Goal: Information Seeking & Learning: Learn about a topic

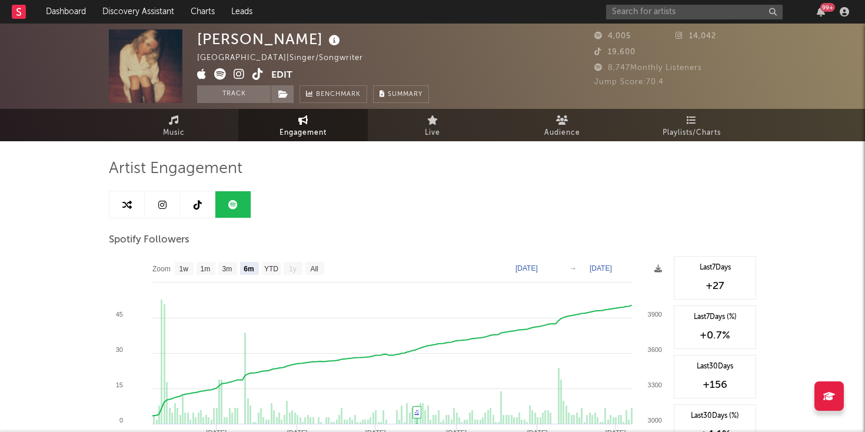
select select "6m"
select select "1w"
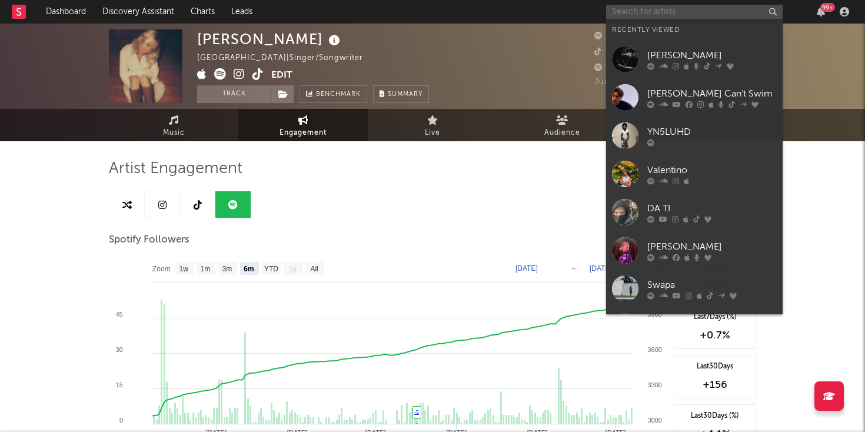
click at [667, 7] on input "text" at bounding box center [694, 12] width 177 height 15
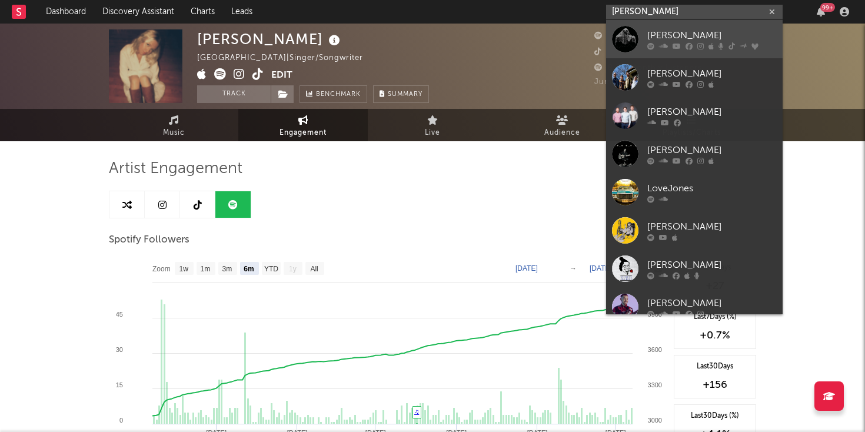
type input "[PERSON_NAME]"
click at [649, 42] on icon at bounding box center [651, 45] width 7 height 7
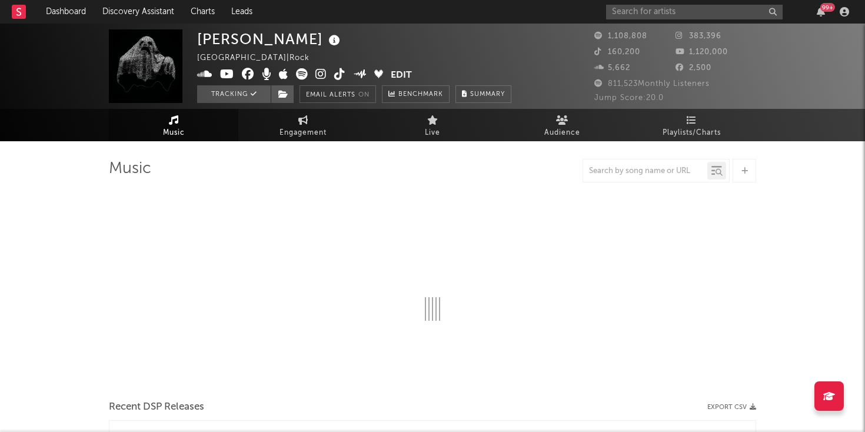
select select "6m"
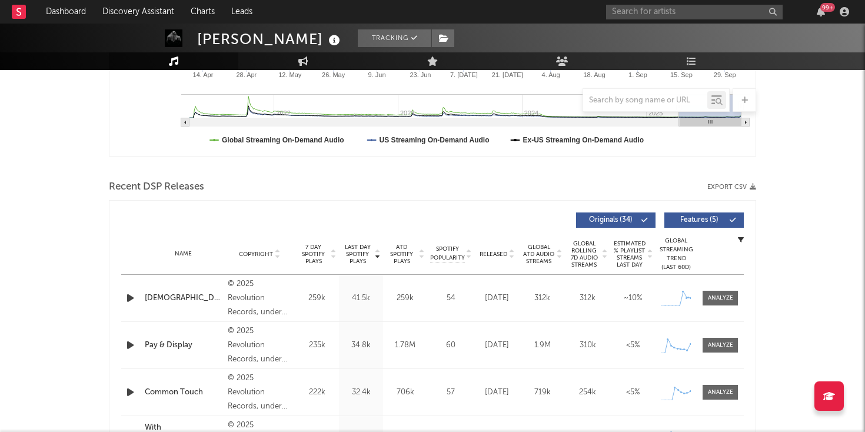
scroll to position [316, 0]
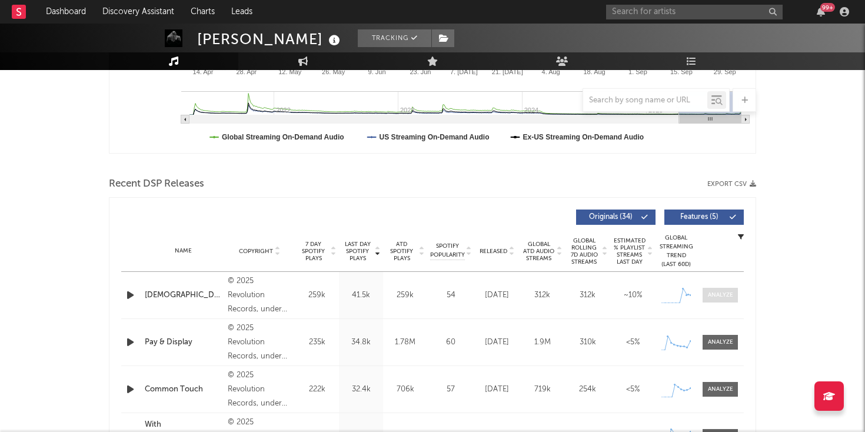
click at [717, 293] on div at bounding box center [720, 295] width 25 height 9
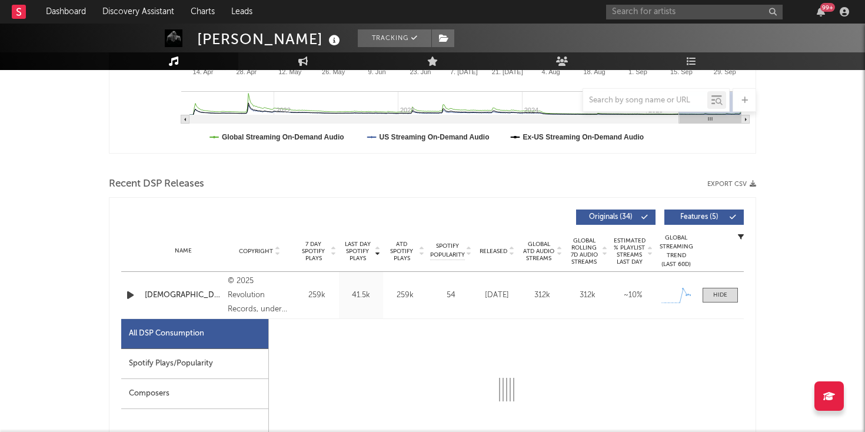
select select "1w"
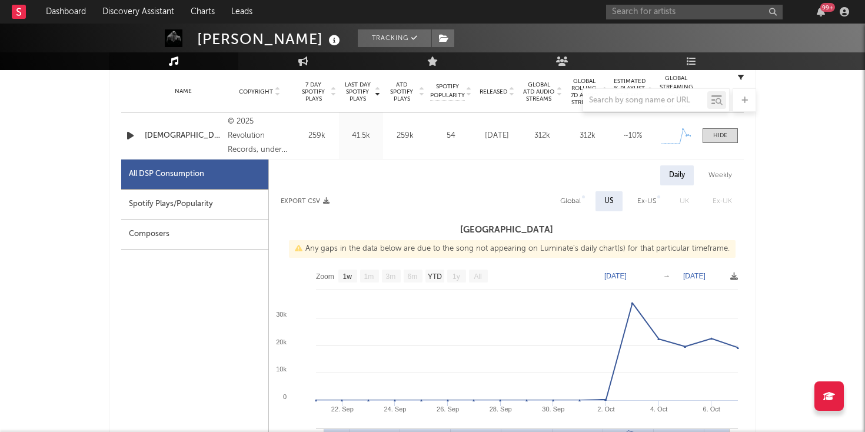
scroll to position [475, 0]
click at [569, 201] on div "Global" at bounding box center [570, 202] width 21 height 14
select select "1w"
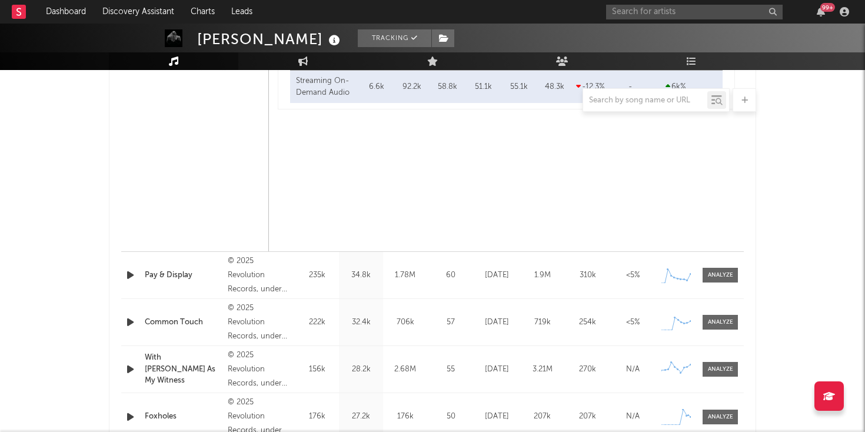
scroll to position [947, 0]
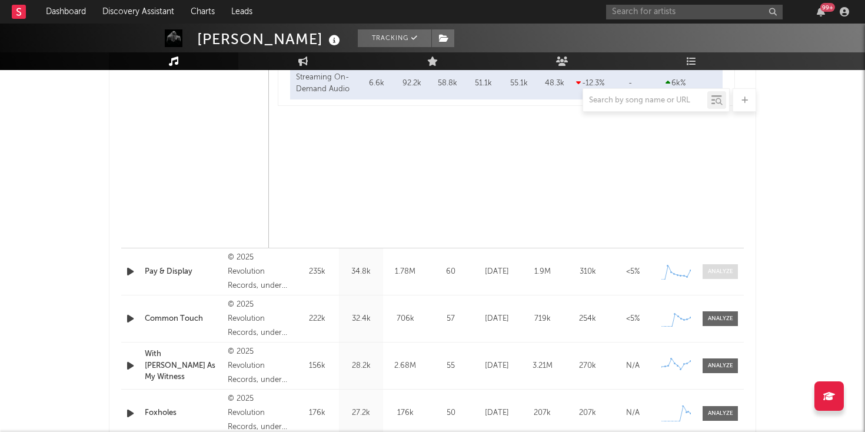
click at [723, 275] on div at bounding box center [720, 271] width 25 height 9
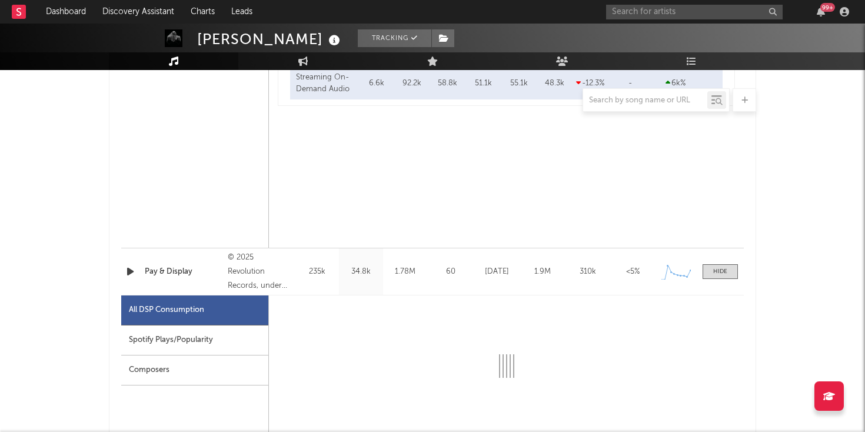
select select "1w"
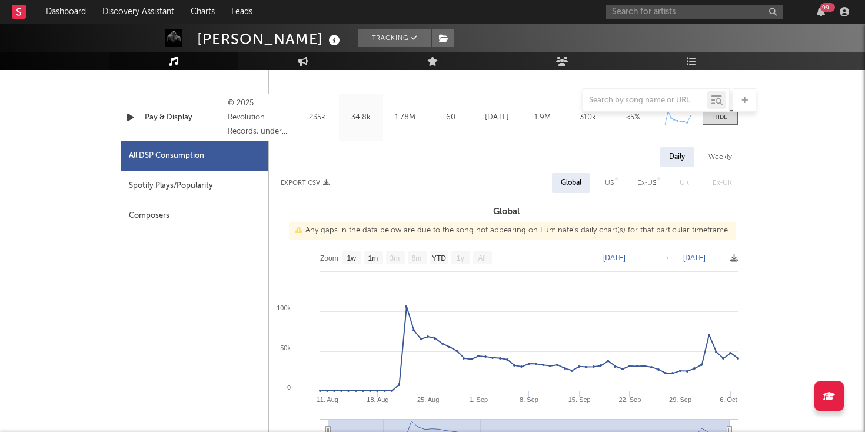
scroll to position [1106, 0]
